Goal: Navigation & Orientation: Find specific page/section

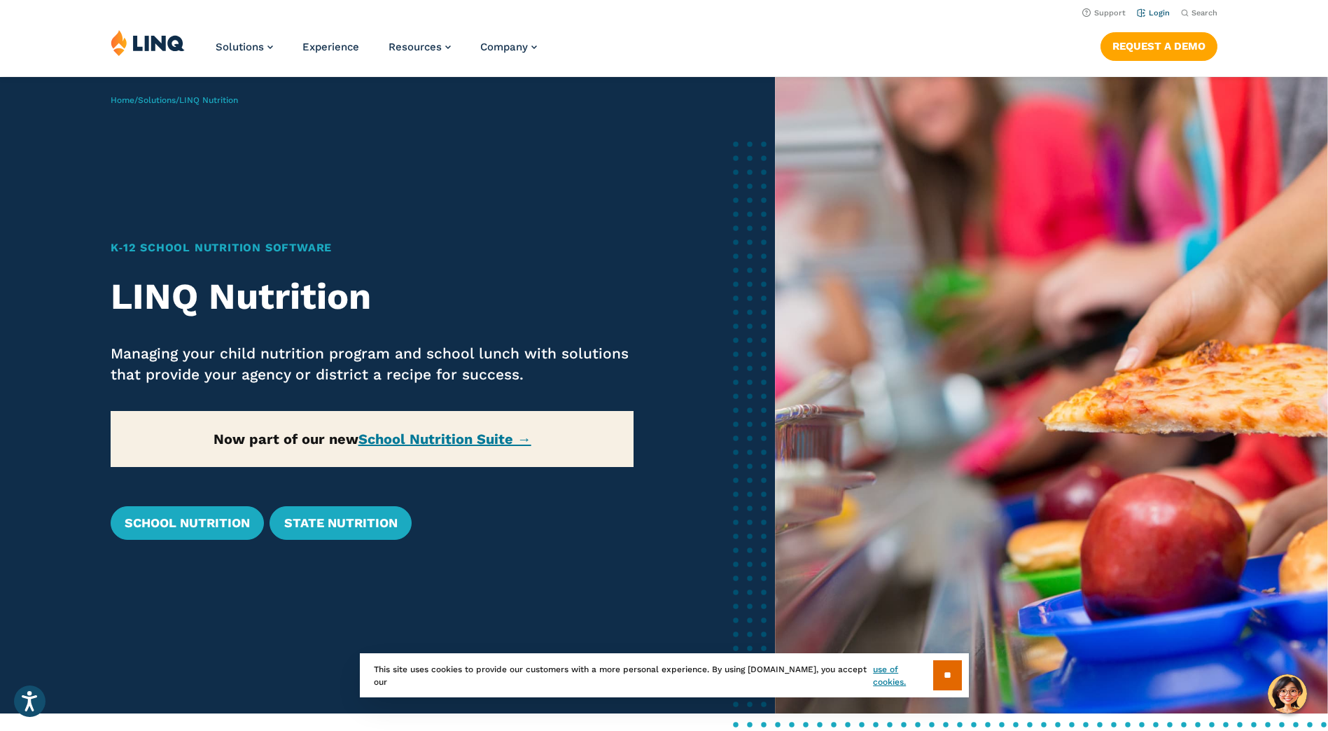
click at [1163, 13] on link "Login" at bounding box center [1153, 12] width 33 height 9
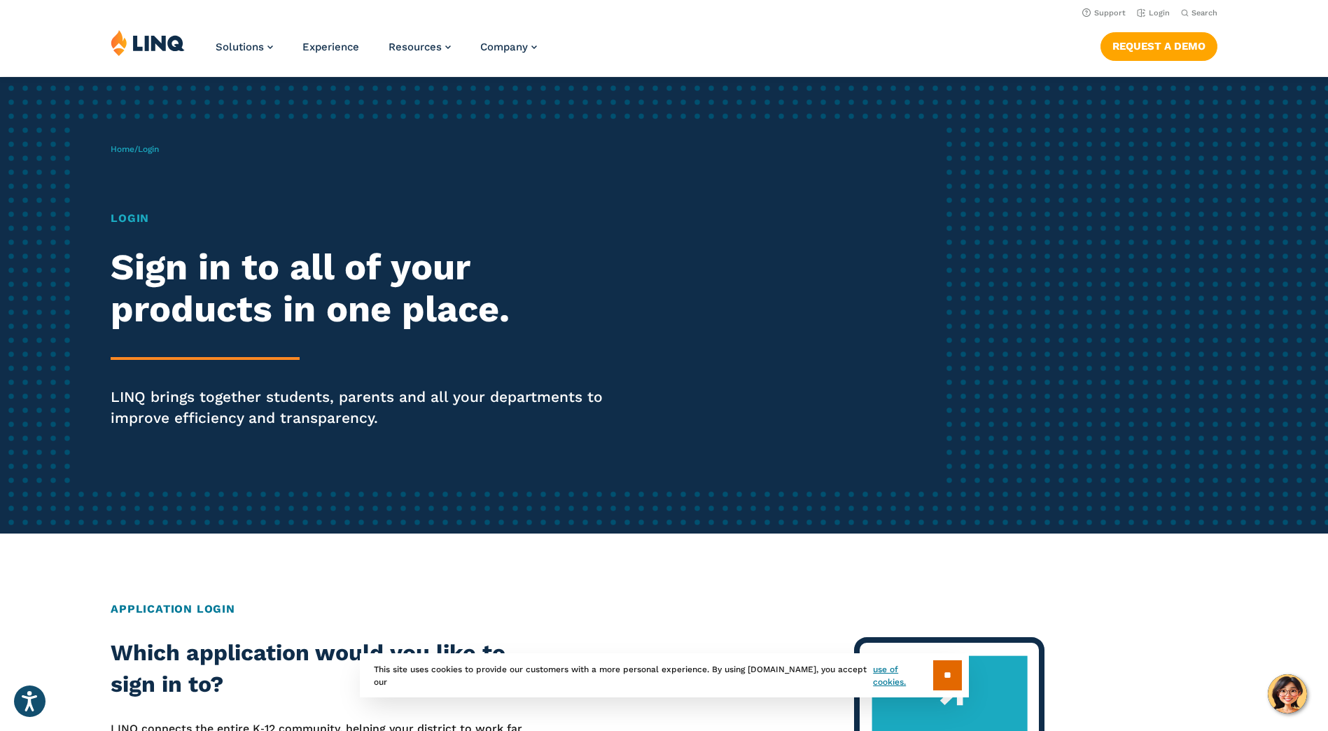
click at [132, 219] on h1 "Login" at bounding box center [367, 218] width 512 height 17
click at [1162, 8] on link "Login" at bounding box center [1153, 12] width 33 height 9
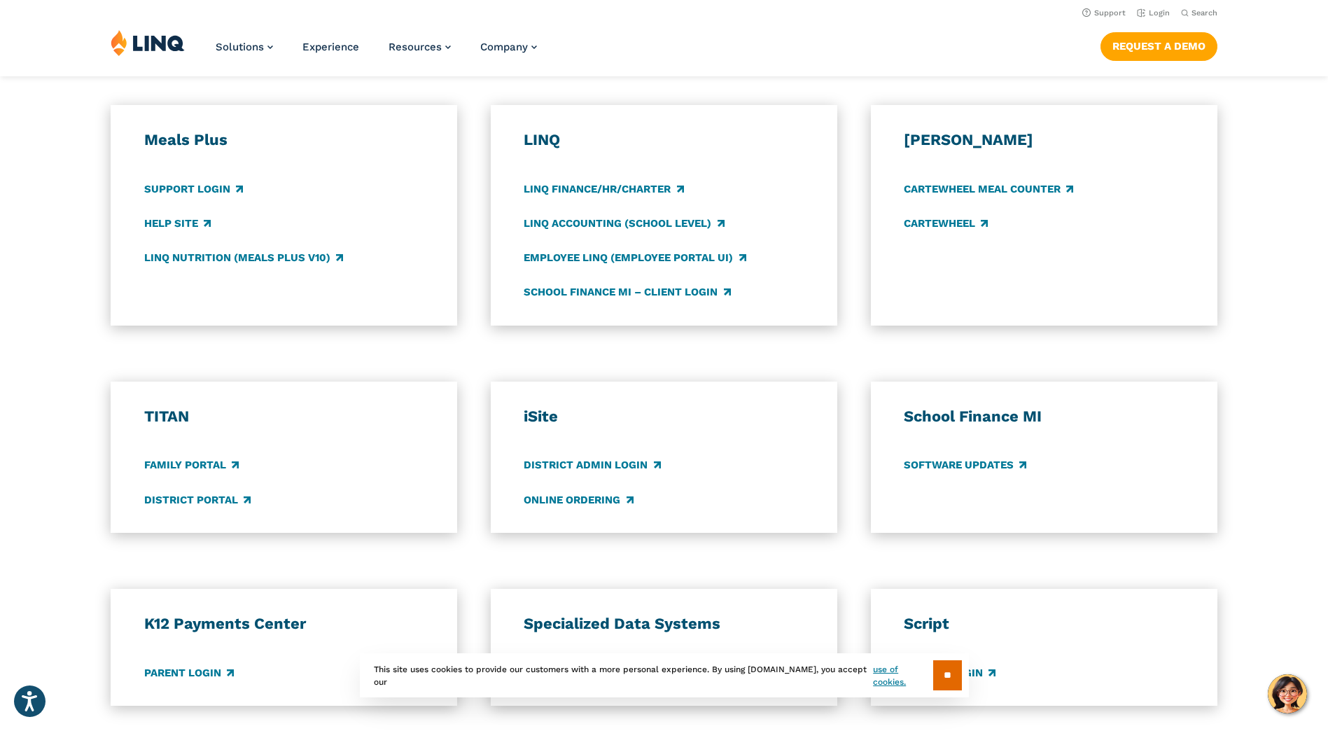
scroll to position [700, 0]
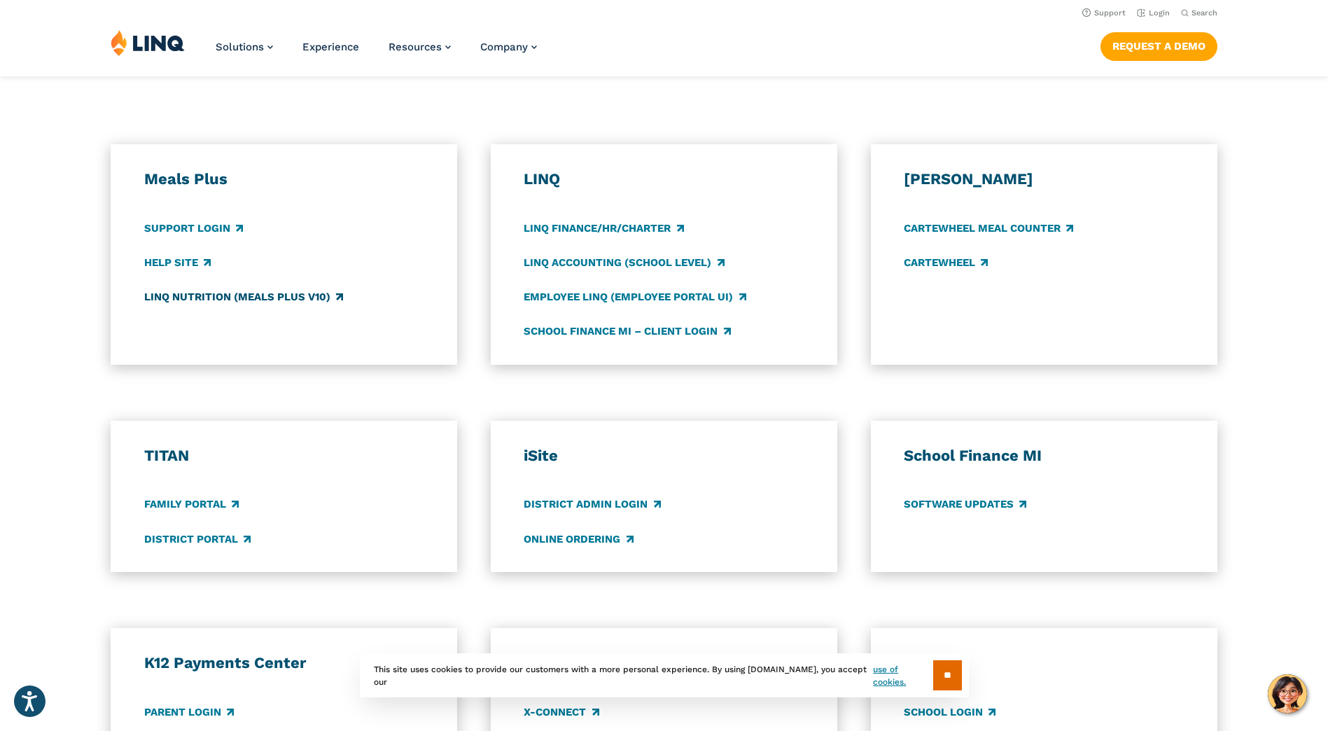
click at [236, 292] on link "LINQ Nutrition (Meals Plus v10)" at bounding box center [243, 296] width 199 height 15
